Goal: Task Accomplishment & Management: Manage account settings

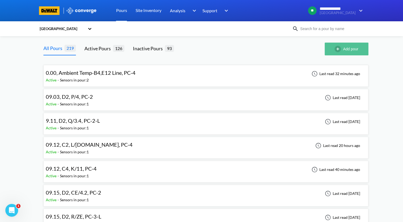
click at [344, 48] on button "Add pour" at bounding box center [347, 49] width 44 height 13
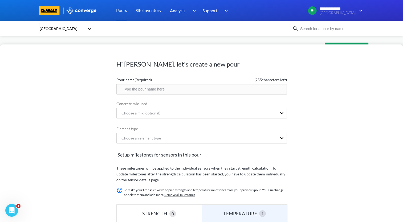
click at [195, 93] on input "text" at bounding box center [202, 89] width 171 height 11
click at [168, 91] on input "09.19" at bounding box center [202, 89] width 171 height 11
type input "09.19, D2, Q/ZE, PC-3"
drag, startPoint x: 186, startPoint y: 89, endPoint x: 106, endPoint y: 92, distance: 80.1
click at [106, 92] on div "Hi Andrew, let's create a new pour Pour name (Required) ( 234 characters left) …" at bounding box center [201, 134] width 403 height 178
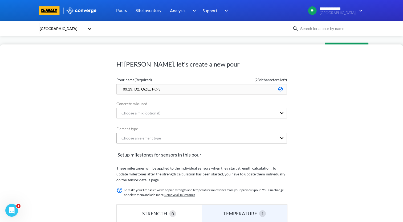
click at [163, 137] on div "Choose an element type" at bounding box center [197, 138] width 161 height 10
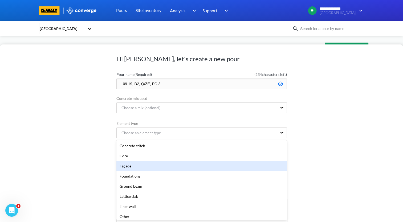
scroll to position [53, 0]
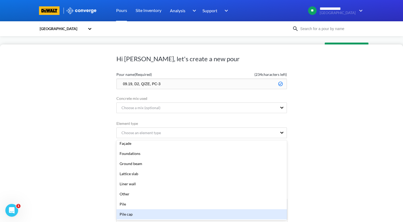
click at [162, 214] on div "Pile cap" at bounding box center [202, 215] width 171 height 10
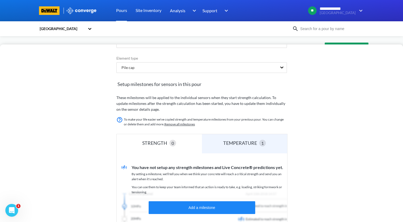
scroll to position [112, 0]
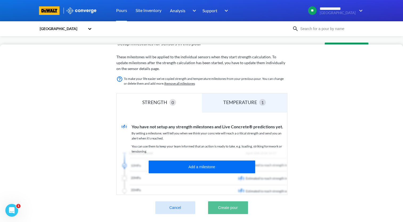
click at [229, 207] on button "Create pour" at bounding box center [228, 208] width 40 height 13
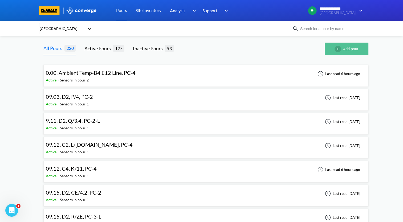
click at [352, 49] on button "Add pour" at bounding box center [347, 49] width 44 height 13
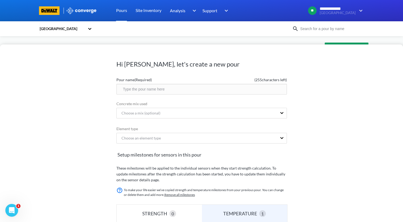
click at [172, 91] on input "text" at bounding box center [202, 89] width 171 height 11
paste input "09.19, D2, Q/ZE, PC-3"
click at [150, 89] on input "09.19, D2, Q/ZE, PC-2" at bounding box center [202, 89] width 171 height 11
type input "09.19, D2, R/4.5, PC-2"
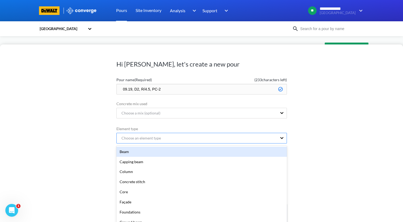
click at [204, 141] on div "option Beam focused, 1 of 20. 20 results available. Use Up and Down to choose o…" at bounding box center [202, 138] width 171 height 11
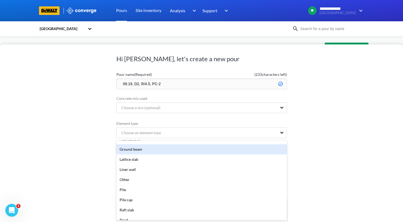
scroll to position [107, 0]
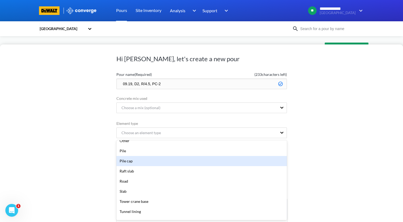
click at [149, 162] on div "Pile cap" at bounding box center [202, 161] width 171 height 10
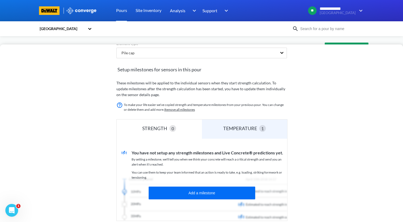
scroll to position [115, 0]
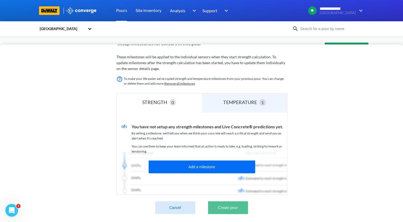
click at [245, 205] on button "Create pour" at bounding box center [228, 208] width 40 height 13
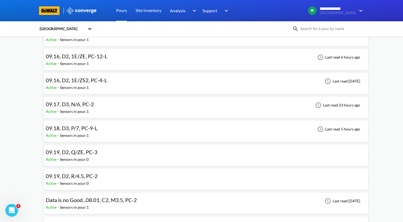
scroll to position [267, 0]
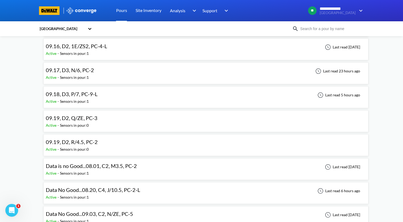
click at [87, 119] on span "09.19, D2, Q/ZE, PC-3" at bounding box center [72, 118] width 52 height 6
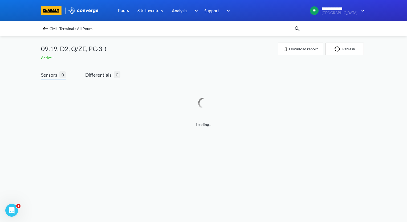
click at [108, 48] on img at bounding box center [105, 49] width 6 height 6
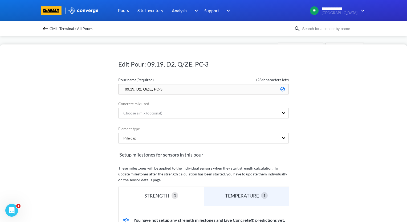
click at [171, 89] on input "09.19, D2, Q/ZE, PC-3" at bounding box center [203, 89] width 171 height 11
drag, startPoint x: 149, startPoint y: 89, endPoint x: 141, endPoint y: 89, distance: 8.5
click at [141, 89] on input "09.19, D2, Q/ZE, PC-3" at bounding box center [203, 89] width 171 height 11
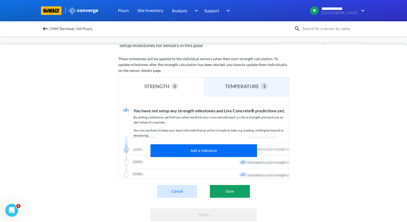
scroll to position [132, 0]
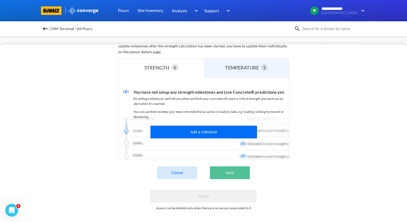
click at [228, 171] on button "Save" at bounding box center [230, 173] width 40 height 13
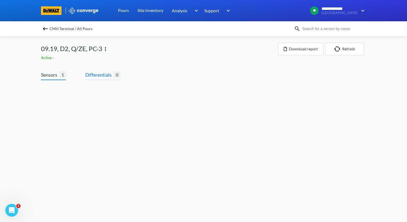
click at [100, 77] on span "Differentials" at bounding box center [99, 74] width 29 height 7
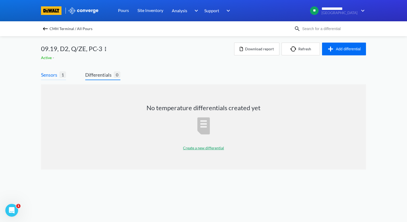
click at [59, 77] on span "Sensors" at bounding box center [50, 74] width 18 height 7
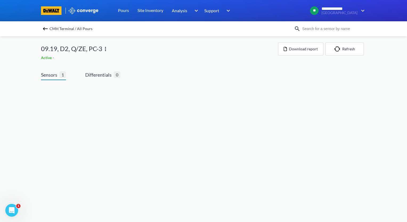
click at [46, 30] on img at bounding box center [45, 29] width 6 height 6
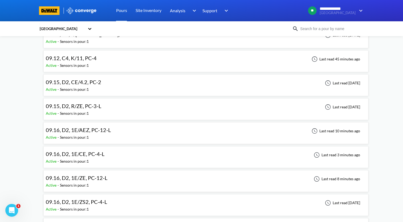
scroll to position [213, 0]
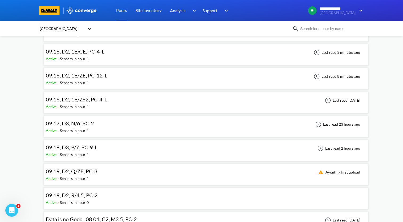
click at [92, 176] on div "Active - Sensors in pour: 1" at bounding box center [73, 179] width 54 height 6
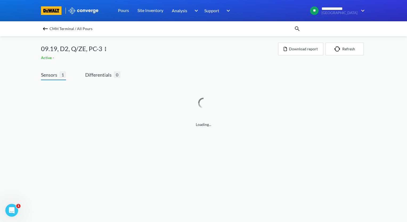
click at [47, 29] on img at bounding box center [45, 29] width 6 height 6
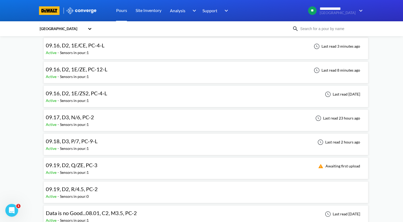
scroll to position [240, 0]
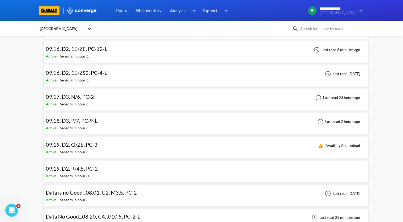
click at [93, 145] on span "09.19, D2, Q/ZE, PC-3" at bounding box center [72, 145] width 52 height 6
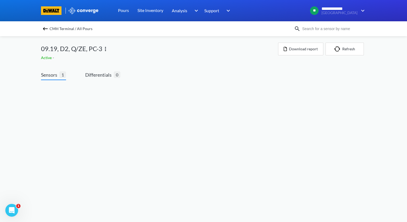
click at [46, 29] on img at bounding box center [45, 29] width 6 height 6
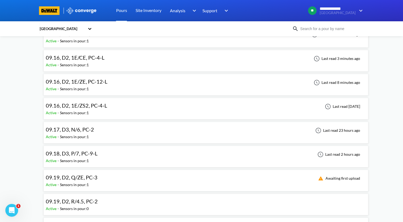
scroll to position [240, 0]
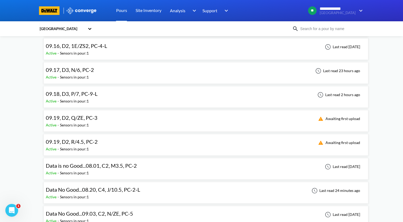
scroll to position [293, 0]
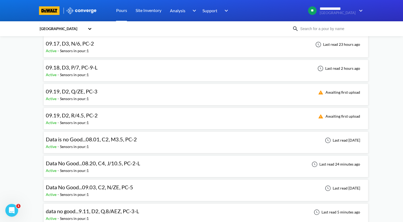
click at [79, 93] on span "09.19, D2, Q/ZE, PC-3" at bounding box center [72, 91] width 52 height 6
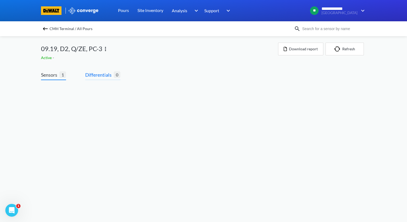
click at [100, 77] on span "Differentials" at bounding box center [99, 74] width 29 height 7
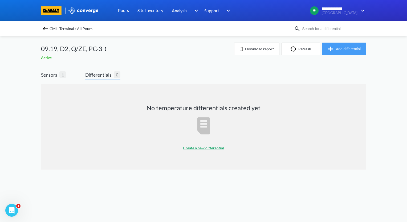
click at [347, 49] on button "Add differential" at bounding box center [344, 49] width 44 height 13
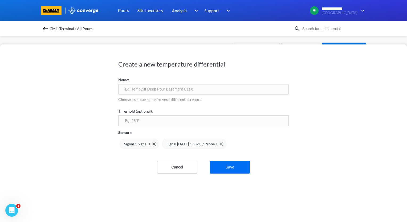
click at [199, 91] on input "text" at bounding box center [203, 89] width 171 height 11
paste input "Q/ZE"
type input "Q/ZE"
click at [186, 170] on button "Cancel" at bounding box center [177, 167] width 40 height 13
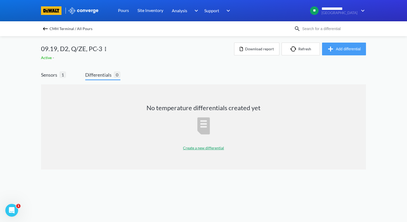
click at [354, 50] on button "Add differential" at bounding box center [344, 49] width 44 height 13
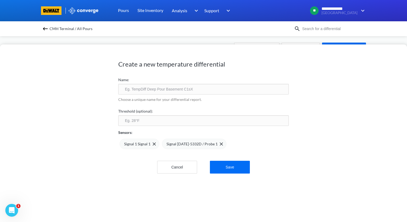
click at [183, 91] on input "text" at bounding box center [203, 89] width 171 height 11
paste input "Q/ZE"
type input "Q/ZE Differential"
click at [194, 121] on input "number" at bounding box center [203, 120] width 171 height 11
type input "30"
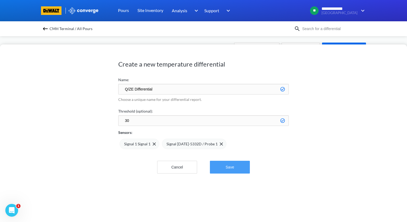
click at [229, 169] on button "Save" at bounding box center [230, 167] width 40 height 13
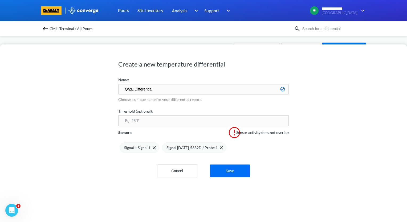
click at [166, 123] on input "number" at bounding box center [203, 120] width 171 height 11
type input "30"
click at [141, 147] on span "Signal 1 Signal 1" at bounding box center [137, 148] width 26 height 6
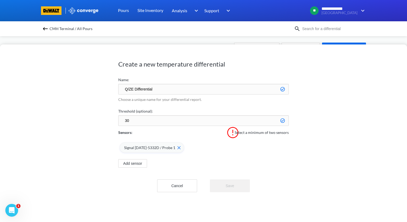
click at [147, 150] on span "Signal [DATE]-5332D / Probe 1" at bounding box center [149, 148] width 51 height 6
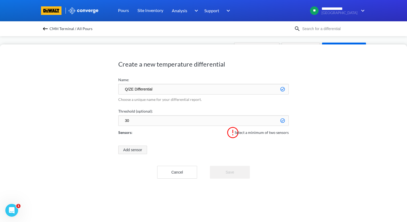
click at [127, 147] on button "Add sensor" at bounding box center [132, 150] width 29 height 9
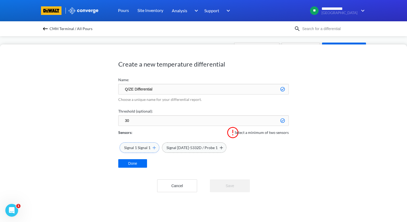
click at [139, 150] on span "Signal 1 Signal 1" at bounding box center [137, 148] width 26 height 6
click at [179, 149] on span "Signal [DATE]-5332D / Probe 1" at bounding box center [192, 148] width 51 height 6
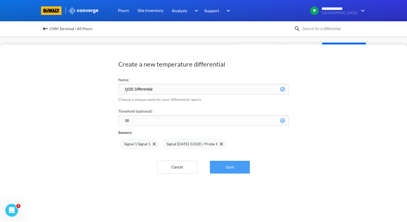
click at [230, 170] on button "Save" at bounding box center [230, 167] width 40 height 13
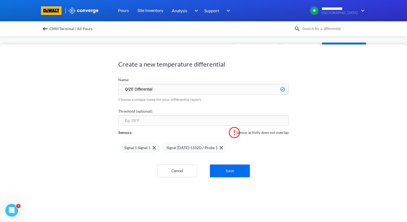
click at [178, 119] on input "number" at bounding box center [203, 120] width 171 height 11
type input "30"
click at [229, 175] on button "Save" at bounding box center [230, 171] width 40 height 13
click at [175, 174] on button "Cancel" at bounding box center [177, 171] width 40 height 13
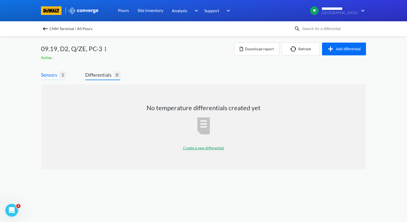
click at [57, 76] on span "Sensors" at bounding box center [50, 74] width 18 height 7
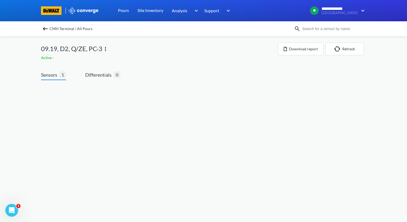
click at [45, 30] on img at bounding box center [45, 29] width 6 height 6
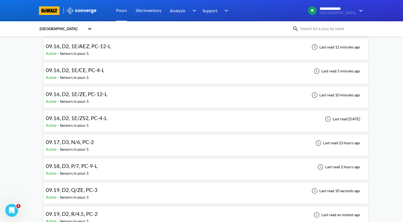
scroll to position [240, 0]
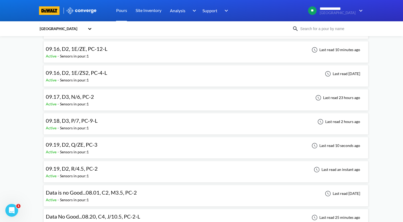
click at [101, 147] on div "09.19, D2, Q/ZE, PC-3 Active - Sensors in pour: 1 Last read 10 seconds ago" at bounding box center [206, 147] width 321 height 17
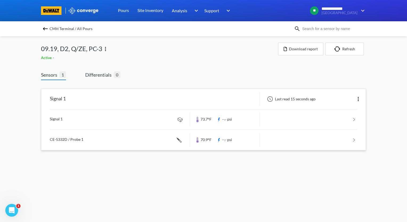
click at [359, 99] on img at bounding box center [358, 99] width 6 height 6
click at [341, 101] on div "Edit" at bounding box center [345, 99] width 34 height 10
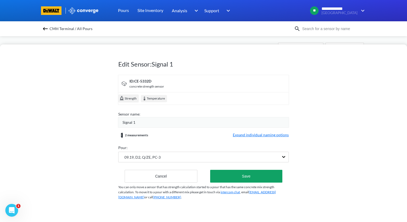
click at [245, 135] on span "Expand individual naming options" at bounding box center [261, 135] width 56 height 6
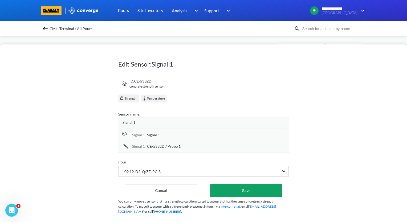
scroll to position [7, 0]
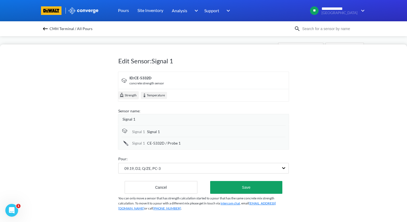
click at [156, 129] on span "Signal 1" at bounding box center [153, 132] width 13 height 6
drag, startPoint x: 162, startPoint y: 129, endPoint x: 141, endPoint y: 131, distance: 21.5
click at [141, 131] on div "Signal 1 Signal 1" at bounding box center [204, 131] width 164 height 12
type input "Q/ZE Top Center"
click at [214, 141] on div "CE-5332D / Probe 1" at bounding box center [216, 144] width 139 height 6
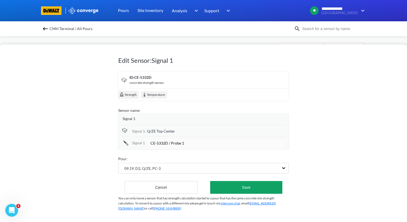
drag, startPoint x: 211, startPoint y: 141, endPoint x: 131, endPoint y: 141, distance: 80.0
click at [131, 141] on div "Signal [DATE]-5332D / Probe 1" at bounding box center [204, 143] width 164 height 12
type input "Q/ZE Center"
click at [174, 117] on div "Signal 1" at bounding box center [206, 119] width 166 height 6
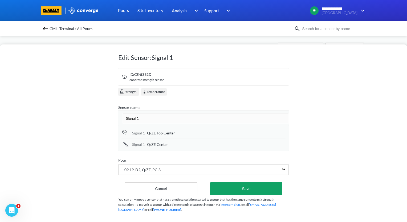
drag, startPoint x: 174, startPoint y: 119, endPoint x: 112, endPoint y: 122, distance: 61.9
click at [112, 122] on div "Edit Sensor: Signal 1 ID: CE-5332D concrete strength sensor Strength Temperatur…" at bounding box center [203, 134] width 407 height 178
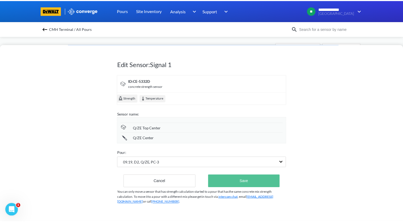
scroll to position [0, 0]
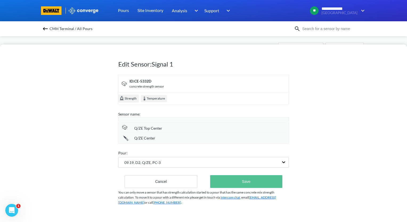
click at [245, 189] on div "Edit Sensor: Signal 1 ID: CE-5332D concrete strength sensor Strength Temperatur…" at bounding box center [203, 131] width 171 height 171
click at [249, 181] on button "Save" at bounding box center [246, 181] width 72 height 13
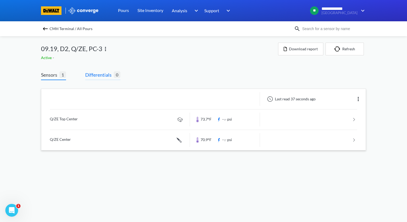
click at [104, 75] on span "Differentials" at bounding box center [99, 74] width 29 height 7
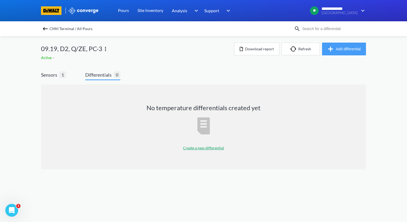
click at [339, 49] on button "Add differential" at bounding box center [344, 49] width 44 height 13
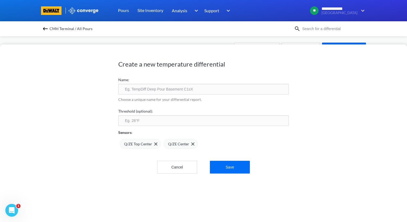
click at [160, 91] on input "text" at bounding box center [203, 89] width 171 height 11
paste input "Q/ZE"
type input "Q/ZE Differential"
type input "30"
click at [239, 169] on button "Save" at bounding box center [230, 167] width 40 height 13
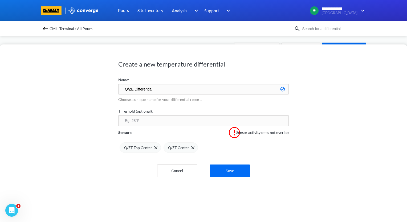
click at [177, 122] on input "number" at bounding box center [203, 120] width 171 height 11
click at [281, 121] on input "30" at bounding box center [203, 120] width 171 height 11
click at [265, 120] on input "30" at bounding box center [203, 120] width 171 height 11
type input "30"
click at [226, 170] on button "Save" at bounding box center [230, 171] width 40 height 13
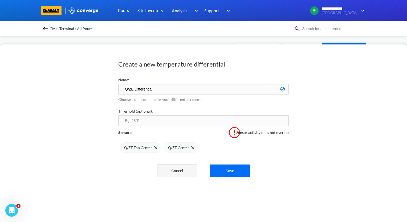
click at [175, 172] on button "Cancel" at bounding box center [177, 171] width 40 height 13
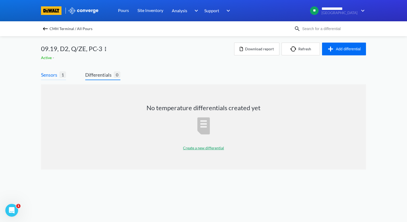
click at [57, 78] on span "Sensors 1" at bounding box center [53, 75] width 25 height 9
click at [45, 30] on img at bounding box center [45, 29] width 6 height 6
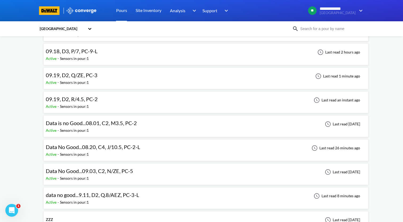
scroll to position [293, 0]
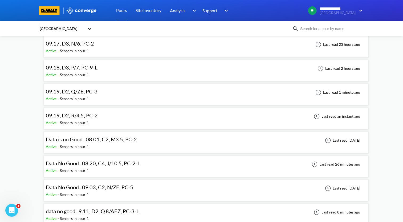
click at [94, 117] on span "09.19, D2, R/4.5, PC-2" at bounding box center [72, 115] width 52 height 6
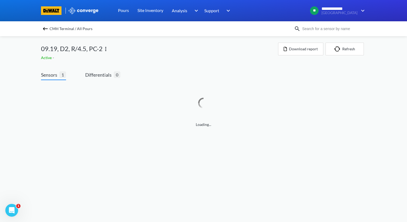
click at [107, 49] on img at bounding box center [106, 49] width 6 height 6
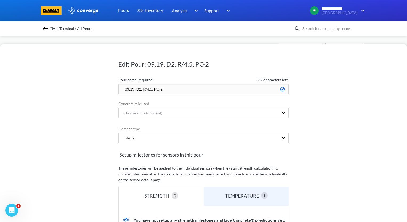
drag, startPoint x: 150, startPoint y: 88, endPoint x: 141, endPoint y: 89, distance: 9.6
click at [141, 89] on input "09.19, D2, R/4.5, PC-2" at bounding box center [203, 89] width 171 height 11
click at [46, 30] on img at bounding box center [45, 29] width 6 height 6
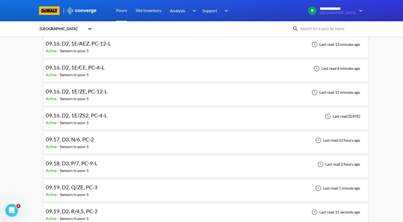
scroll to position [240, 0]
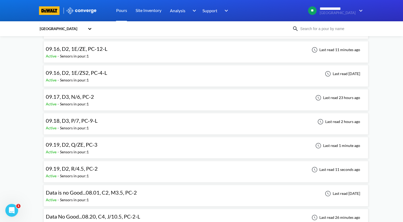
click at [110, 167] on div "09.19, D2, R/4.5, PC-2 Active - Sensors in pour: 1 Last read 11 seconds ago" at bounding box center [206, 171] width 321 height 17
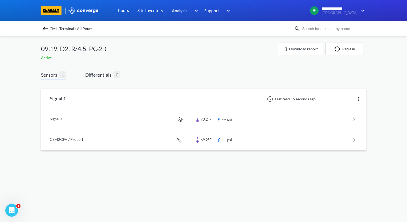
click at [359, 98] on img at bounding box center [358, 99] width 6 height 6
click at [342, 102] on div "Edit" at bounding box center [345, 99] width 34 height 10
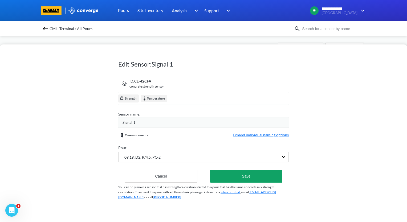
click at [260, 135] on span "Expand individual naming options" at bounding box center [261, 135] width 56 height 6
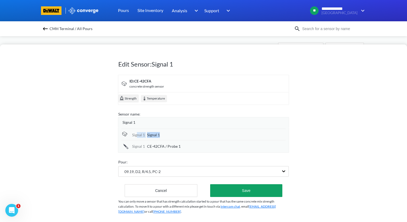
drag, startPoint x: 176, startPoint y: 135, endPoint x: 136, endPoint y: 134, distance: 39.7
click at [136, 134] on div "Signal 1 Signal 1" at bounding box center [204, 134] width 164 height 11
click at [166, 134] on div "Signal 1" at bounding box center [216, 135] width 139 height 6
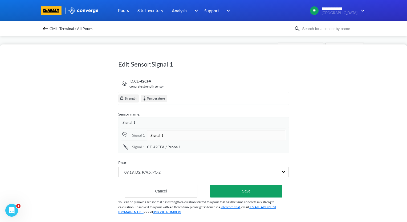
drag, startPoint x: 170, startPoint y: 135, endPoint x: 135, endPoint y: 135, distance: 34.9
click at [135, 135] on div "Signal 1 Signal 1" at bounding box center [204, 135] width 164 height 12
type input "R/4.5 Top Center"
click at [186, 147] on div "CE-42CFA / Probe 1" at bounding box center [216, 147] width 139 height 6
drag, startPoint x: 194, startPoint y: 147, endPoint x: 145, endPoint y: 154, distance: 49.0
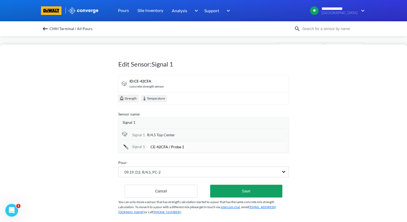
click at [145, 154] on form "ID: CE-42CFA concrete strength sensor Strength Temperature Sensor name: Signal …" at bounding box center [203, 136] width 171 height 123
type input "R/4.5 Center"
click at [219, 121] on div "Signal 1" at bounding box center [206, 123] width 166 height 6
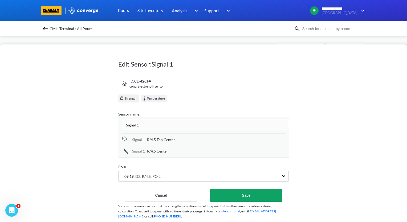
drag, startPoint x: 211, startPoint y: 124, endPoint x: 115, endPoint y: 129, distance: 96.4
click at [115, 129] on div "Edit Sensor: Signal 1 ID: CE-42CFA concrete strength sensor Strength Temperatur…" at bounding box center [203, 134] width 407 height 178
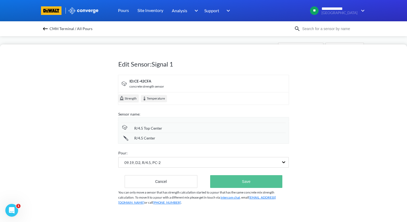
click at [260, 199] on div "Edit Sensor: Signal 1 ID: CE-42CFA concrete strength sensor Strength Temperatur…" at bounding box center [203, 131] width 171 height 171
click at [251, 183] on button "Save" at bounding box center [246, 181] width 72 height 13
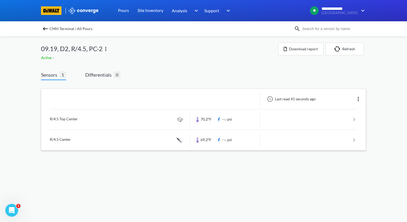
click at [46, 32] on img at bounding box center [45, 29] width 6 height 6
